Goal: Book appointment/travel/reservation

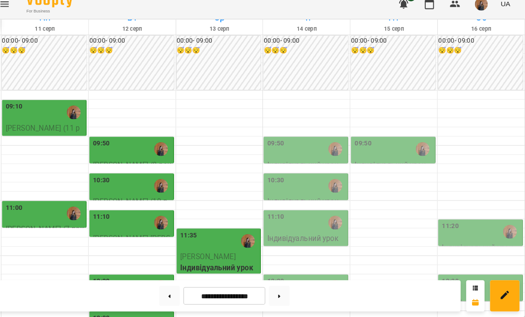
scroll to position [74, 0]
click at [335, 148] on img "Гаджієва Мельтем" at bounding box center [341, 154] width 13 height 13
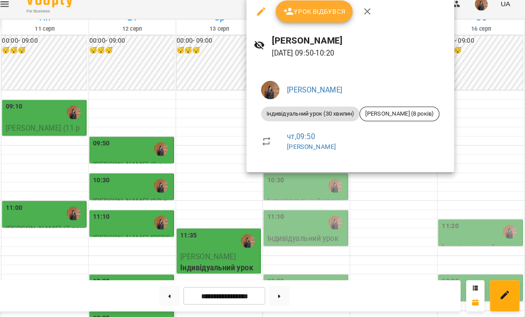
click at [394, 186] on div at bounding box center [262, 158] width 525 height 317
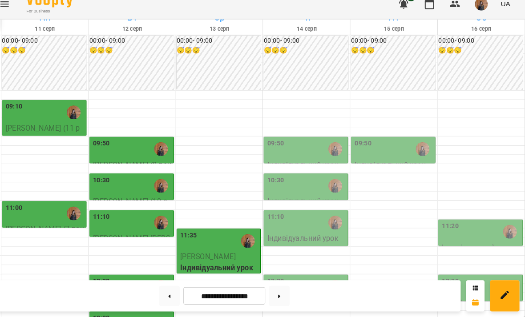
click at [306, 180] on div "10:30" at bounding box center [313, 190] width 76 height 20
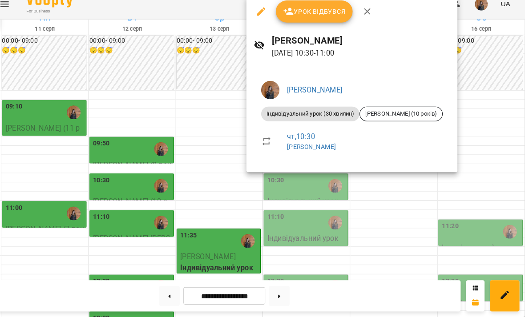
click at [400, 185] on div at bounding box center [262, 158] width 525 height 317
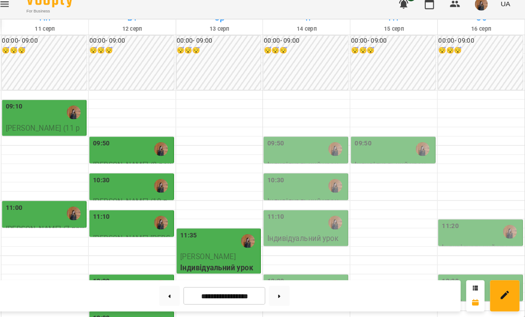
click at [287, 216] on div "11:10" at bounding box center [313, 226] width 76 height 20
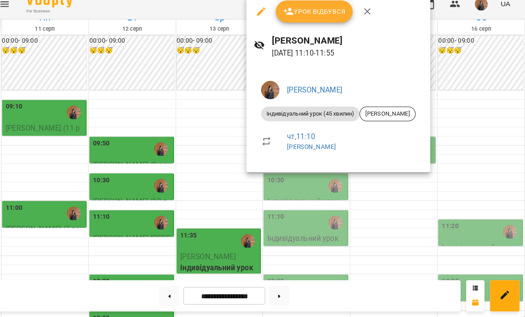
click at [403, 184] on div at bounding box center [262, 158] width 525 height 317
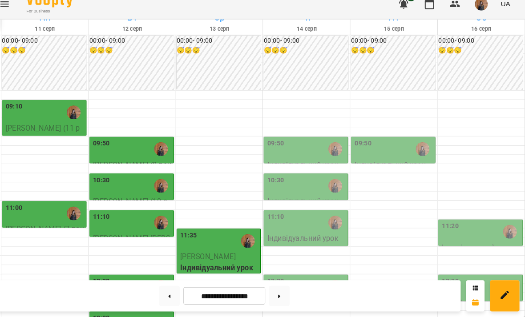
click at [331, 145] on div at bounding box center [341, 155] width 20 height 20
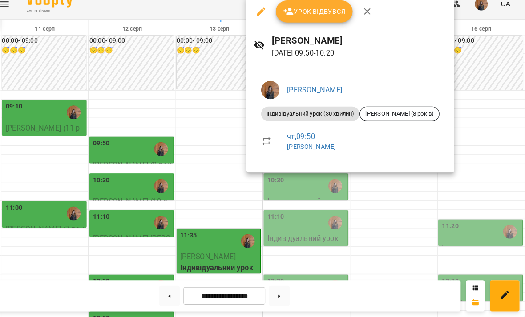
click at [412, 185] on div at bounding box center [262, 158] width 525 height 317
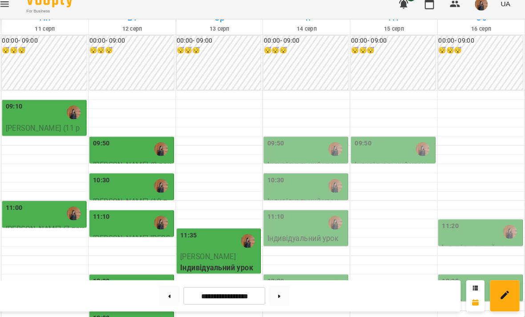
click at [310, 180] on div "10:30" at bounding box center [313, 190] width 76 height 20
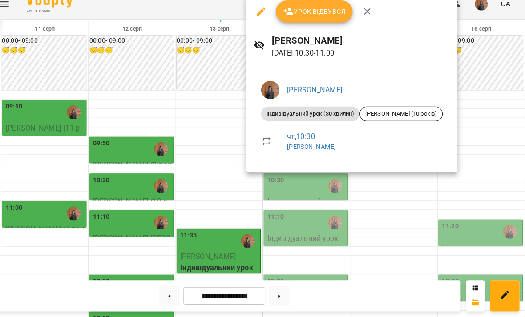
click at [405, 189] on div at bounding box center [262, 158] width 525 height 317
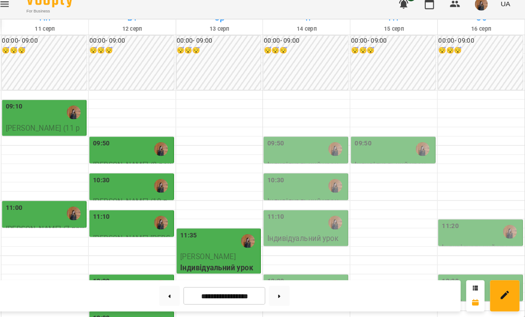
scroll to position [156, 0]
click at [290, 278] on div "12:20" at bounding box center [313, 288] width 76 height 20
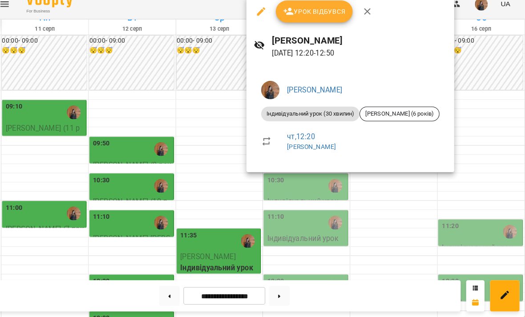
click at [394, 190] on div at bounding box center [262, 158] width 525 height 317
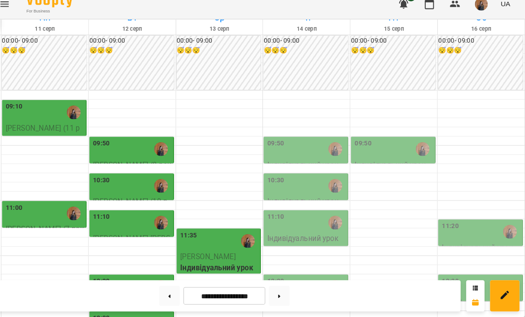
scroll to position [222, 0]
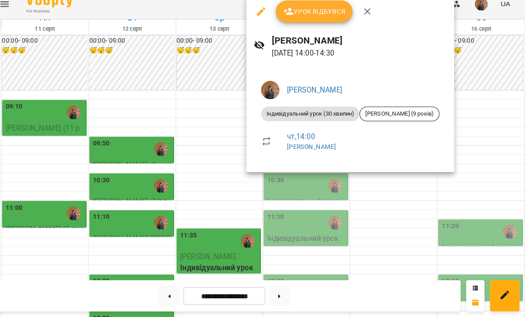
click at [413, 188] on div at bounding box center [262, 158] width 525 height 317
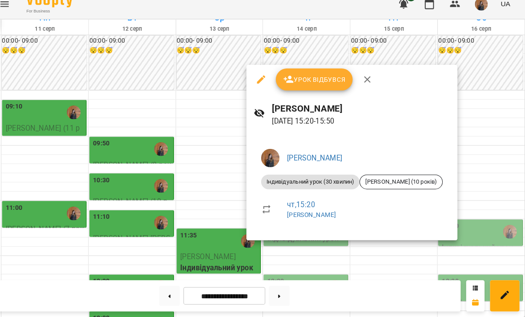
click at [414, 49] on div at bounding box center [262, 158] width 525 height 317
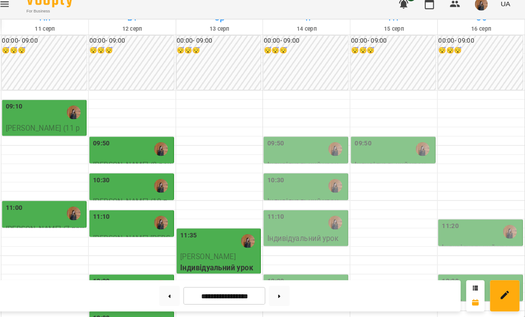
scroll to position [201, 0]
click at [395, 287] on div "12:30" at bounding box center [398, 297] width 76 height 20
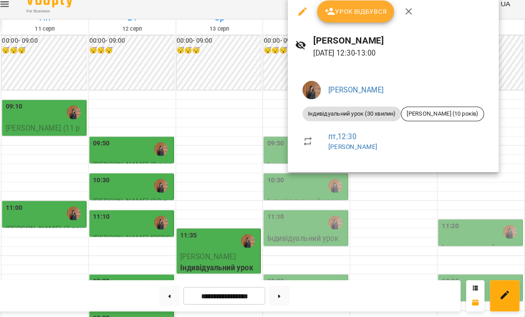
click at [401, 185] on div at bounding box center [262, 158] width 525 height 317
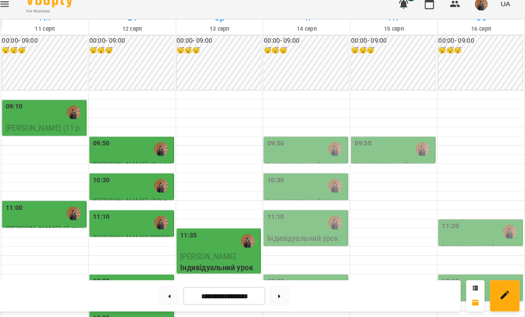
scroll to position [194, 0]
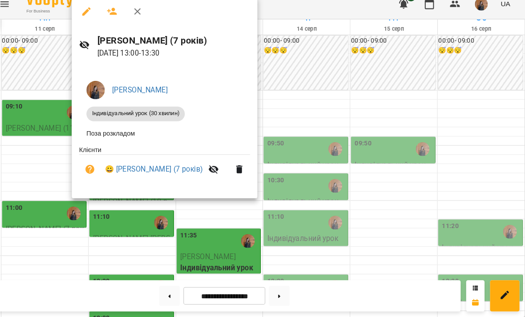
click at [142, 231] on div at bounding box center [262, 158] width 525 height 317
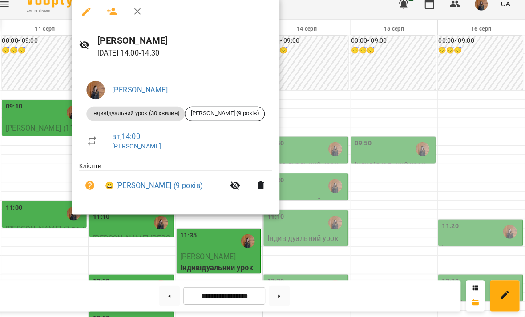
click at [146, 235] on div at bounding box center [262, 158] width 525 height 317
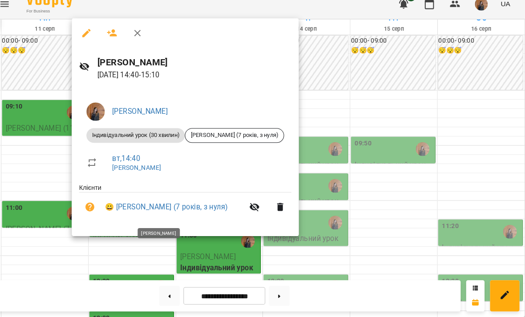
click at [150, 257] on div at bounding box center [262, 158] width 525 height 317
